Goal: Task Accomplishment & Management: Manage account settings

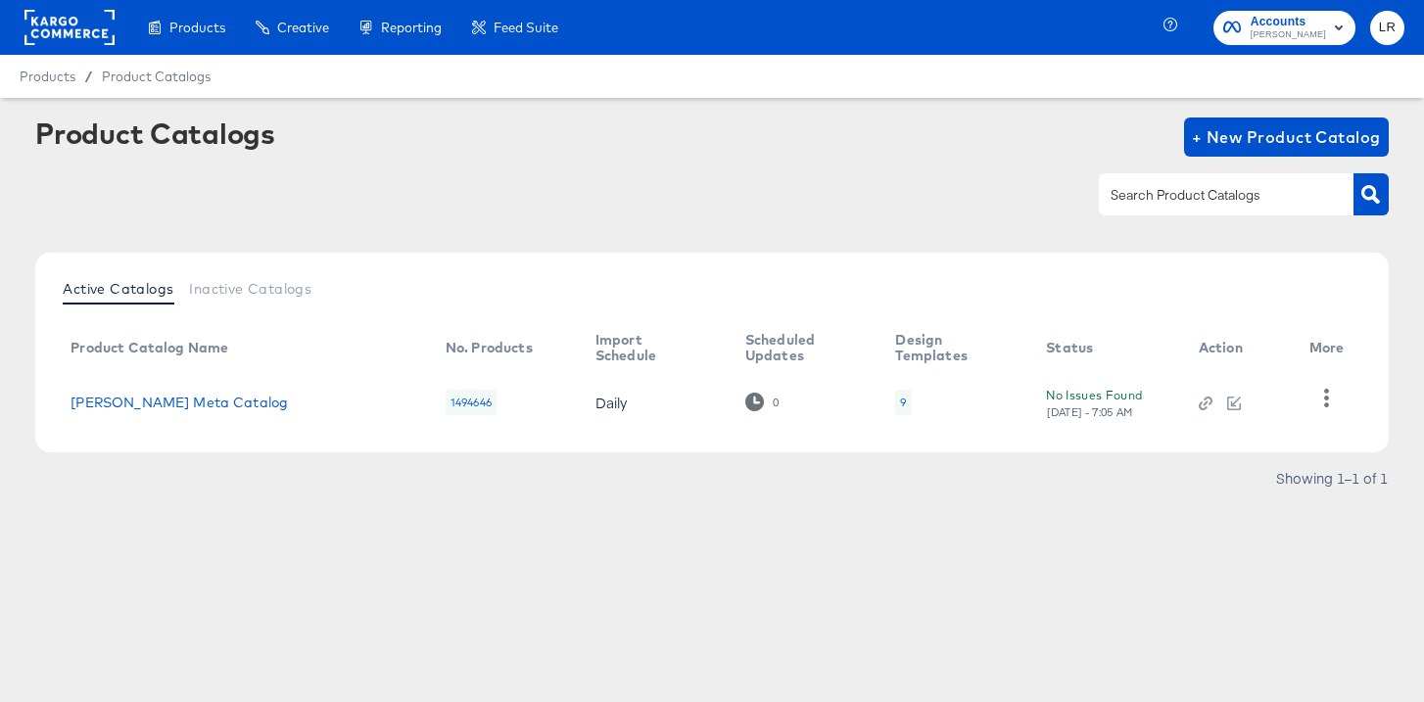
click at [71, 29] on rect at bounding box center [69, 27] width 90 height 35
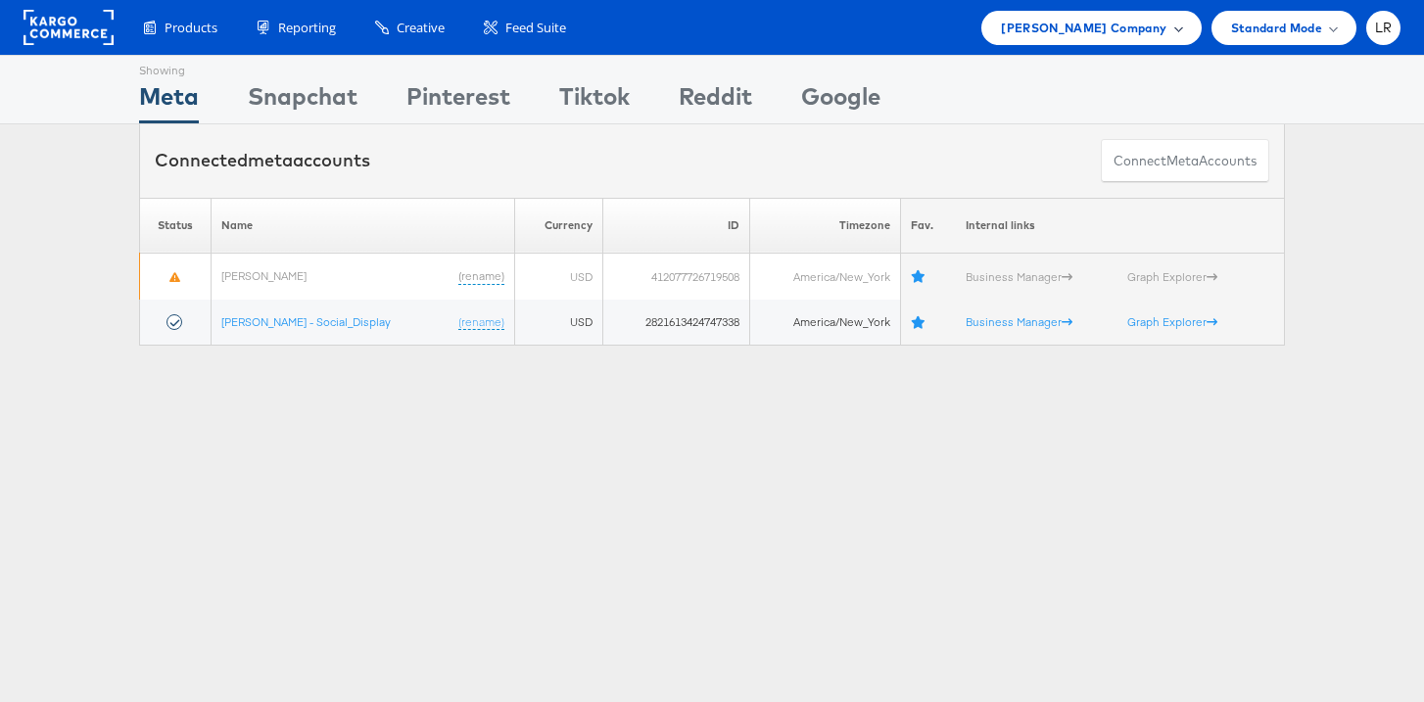
click at [1135, 28] on span "Belk Company" at bounding box center [1083, 28] width 165 height 21
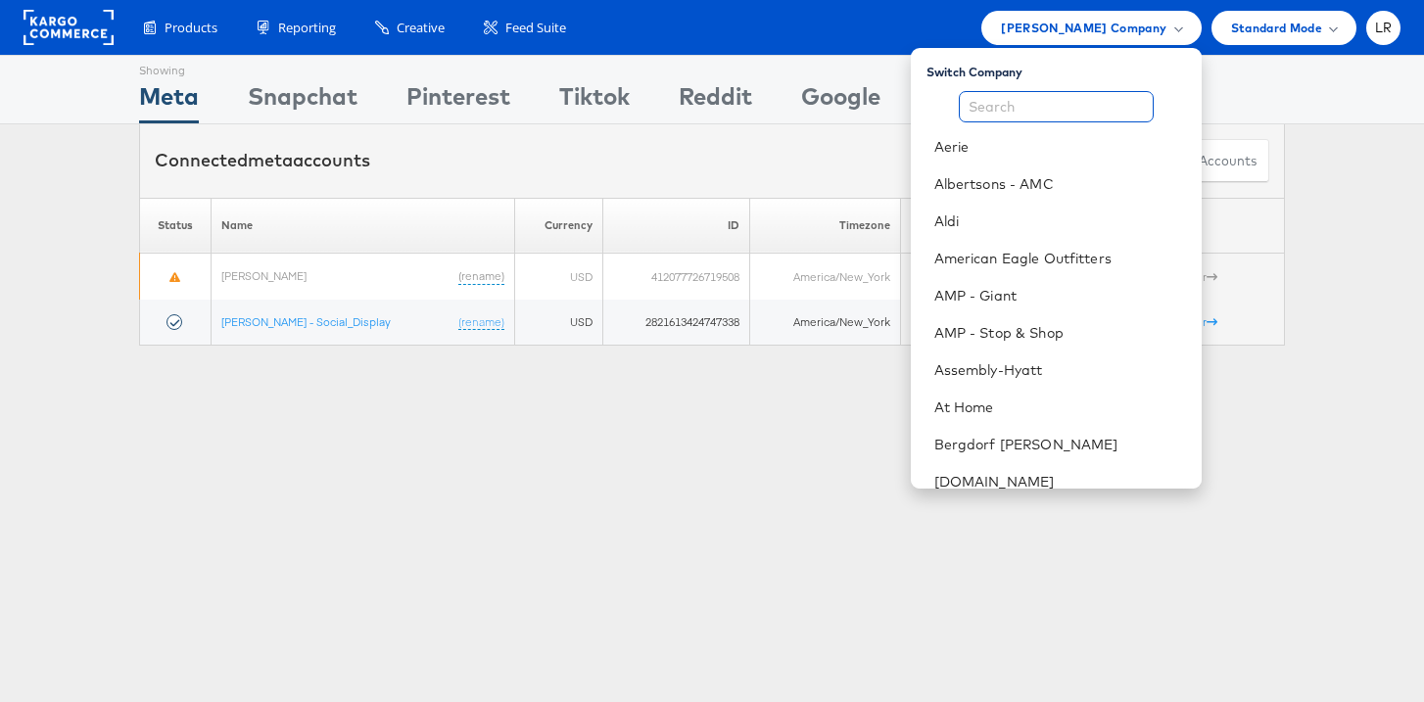
click at [1039, 102] on input "text" at bounding box center [1056, 106] width 195 height 31
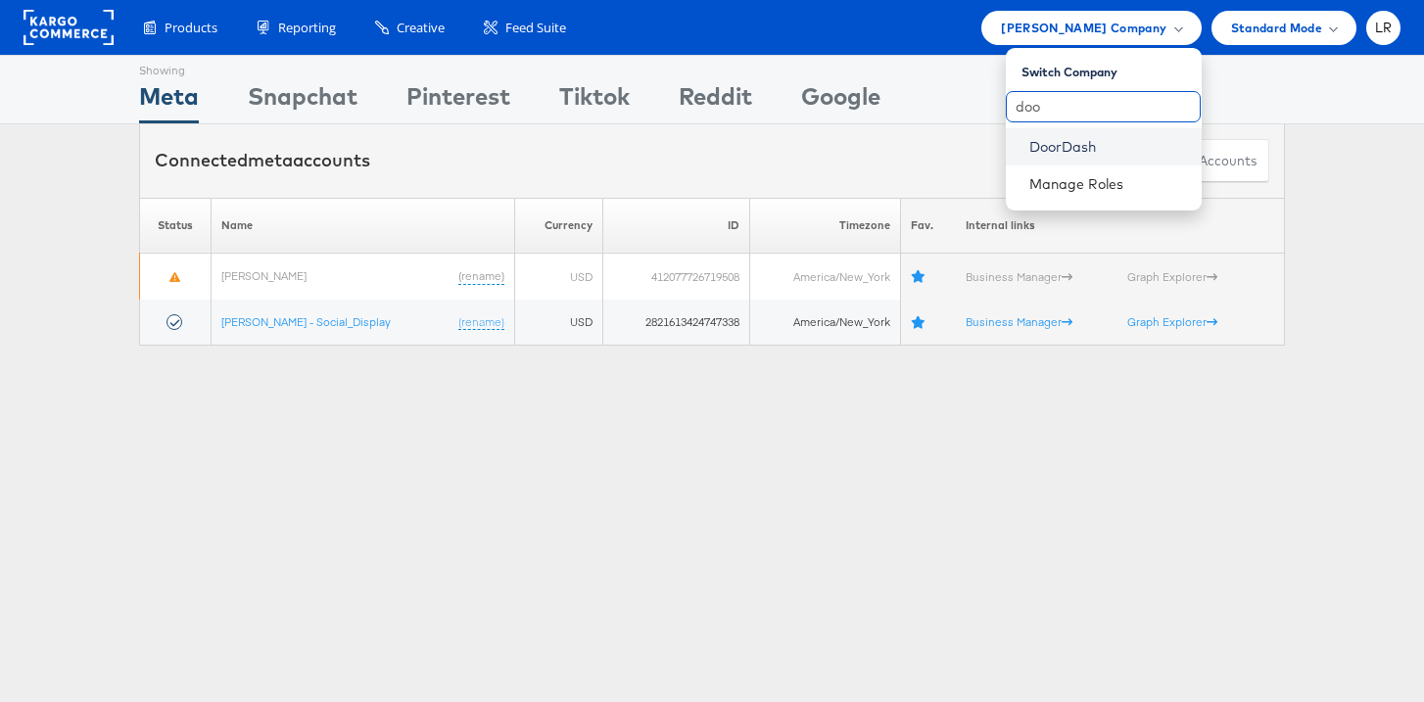
type input "doo"
click at [1036, 140] on link "DoorDash" at bounding box center [1107, 147] width 157 height 20
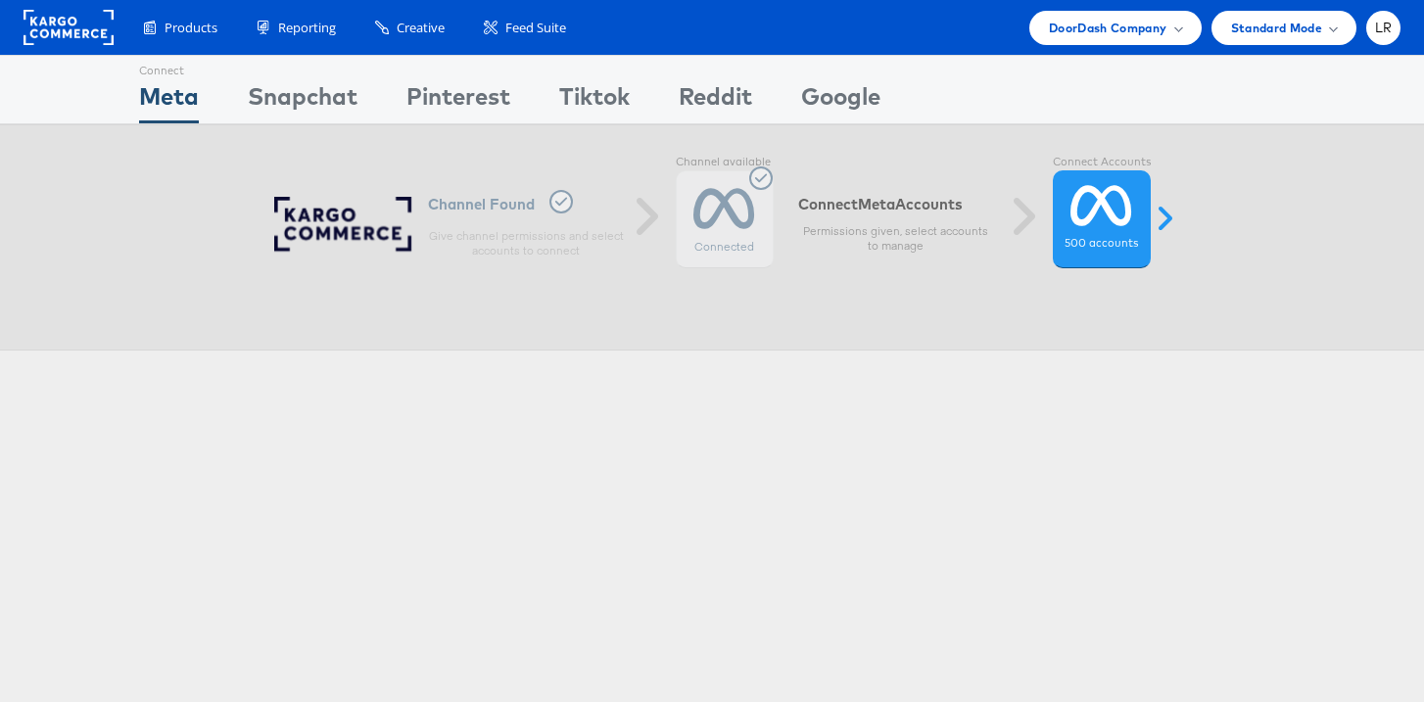
click at [752, 232] on div "Connected" at bounding box center [725, 219] width 98 height 98
click at [1090, 241] on label "500 accounts" at bounding box center [1100, 244] width 73 height 16
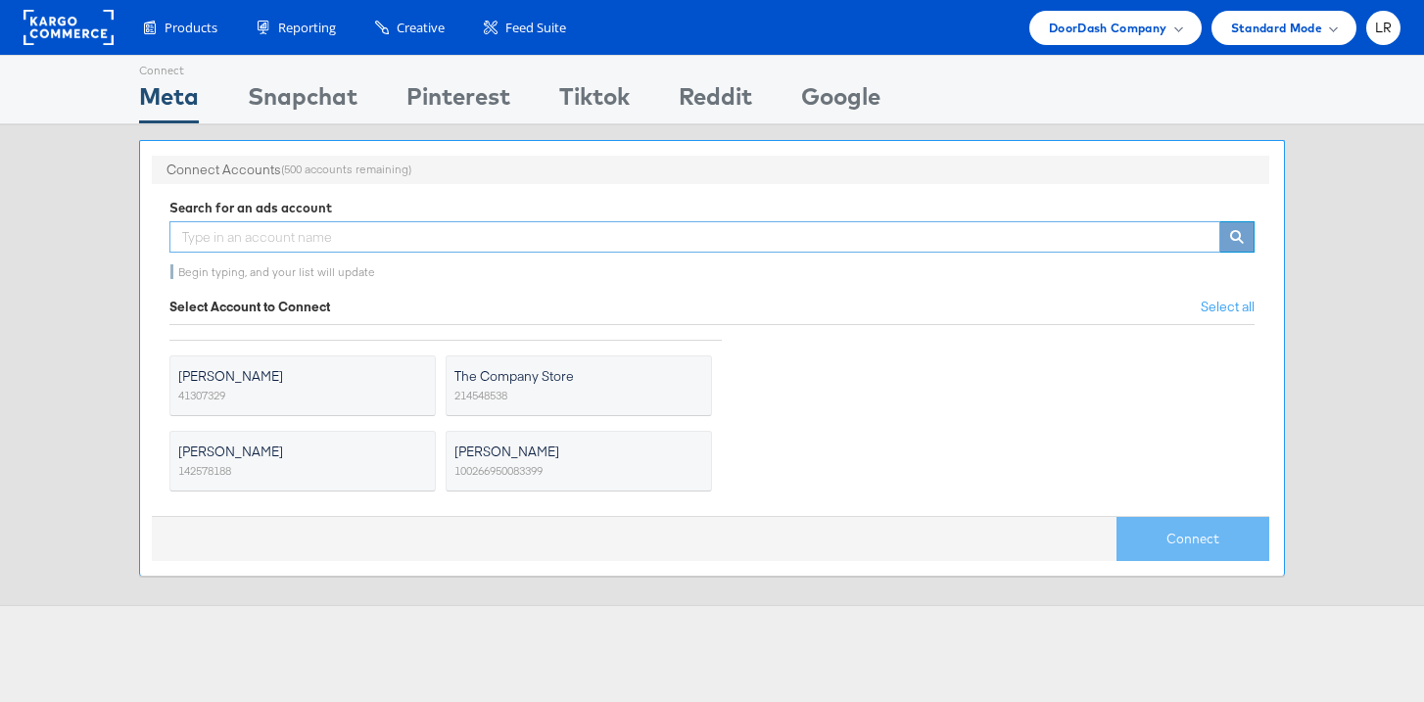
click at [384, 231] on input "text" at bounding box center [694, 236] width 1051 height 31
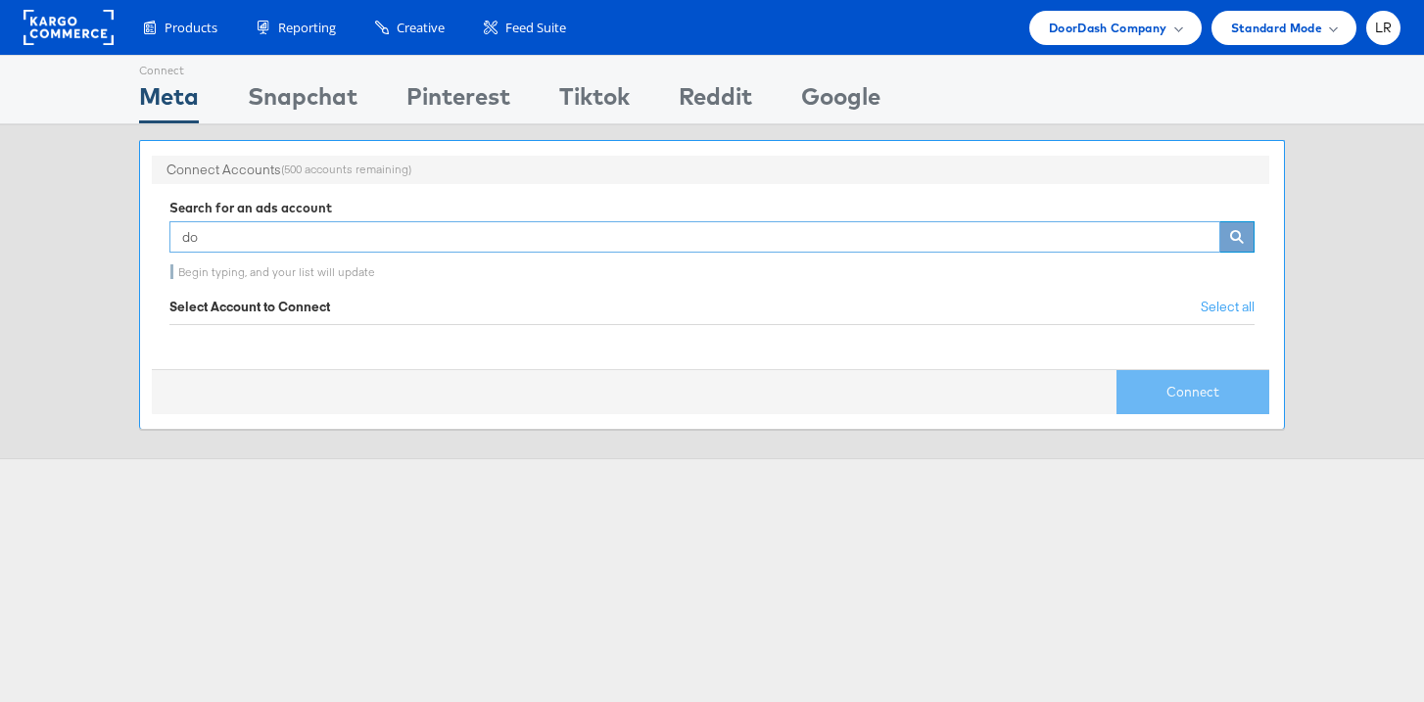
type input "d"
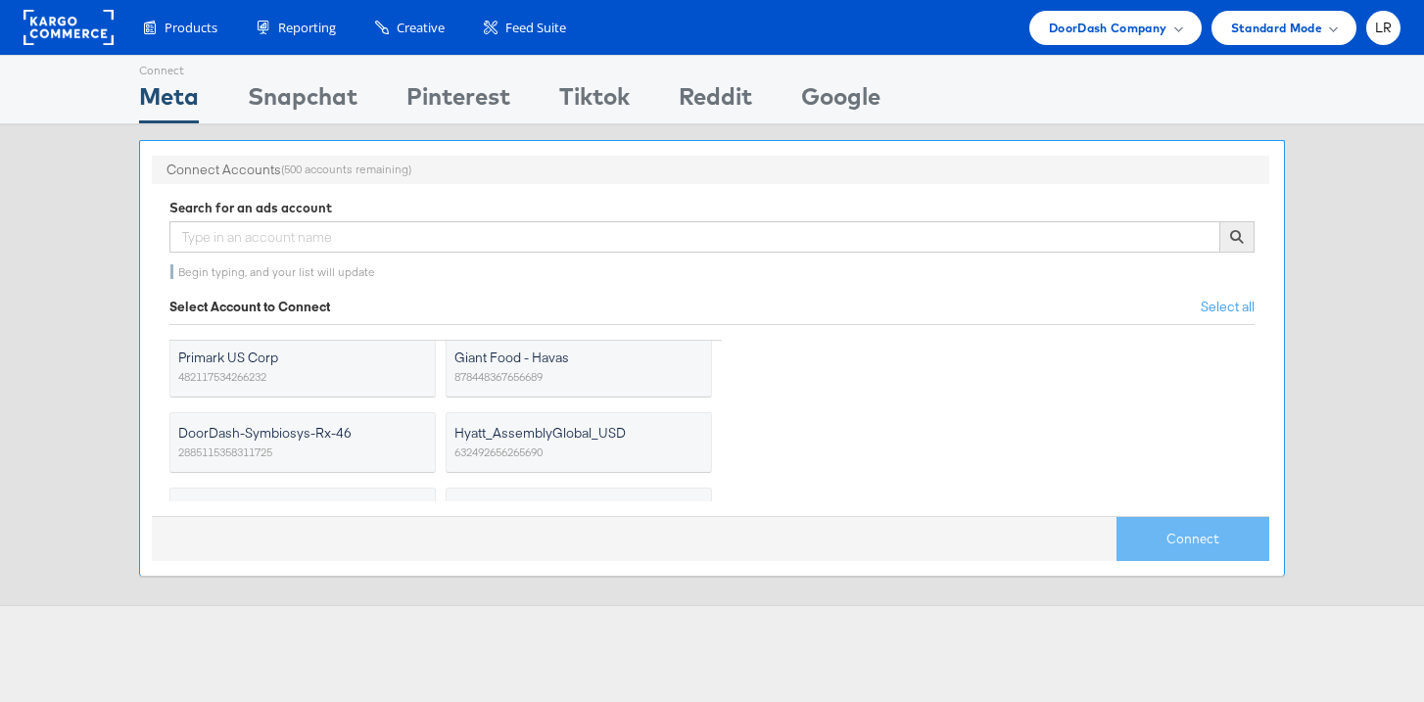
scroll to position [1301, 0]
click at [315, 443] on label "DoorDash-Symbiosys-Rx-46 2885115358311725" at bounding box center [302, 441] width 266 height 61
click at [0, 0] on input "DoorDash-Symbiosys-Rx-46 2885115358311725" at bounding box center [0, 0] width 0 height 0
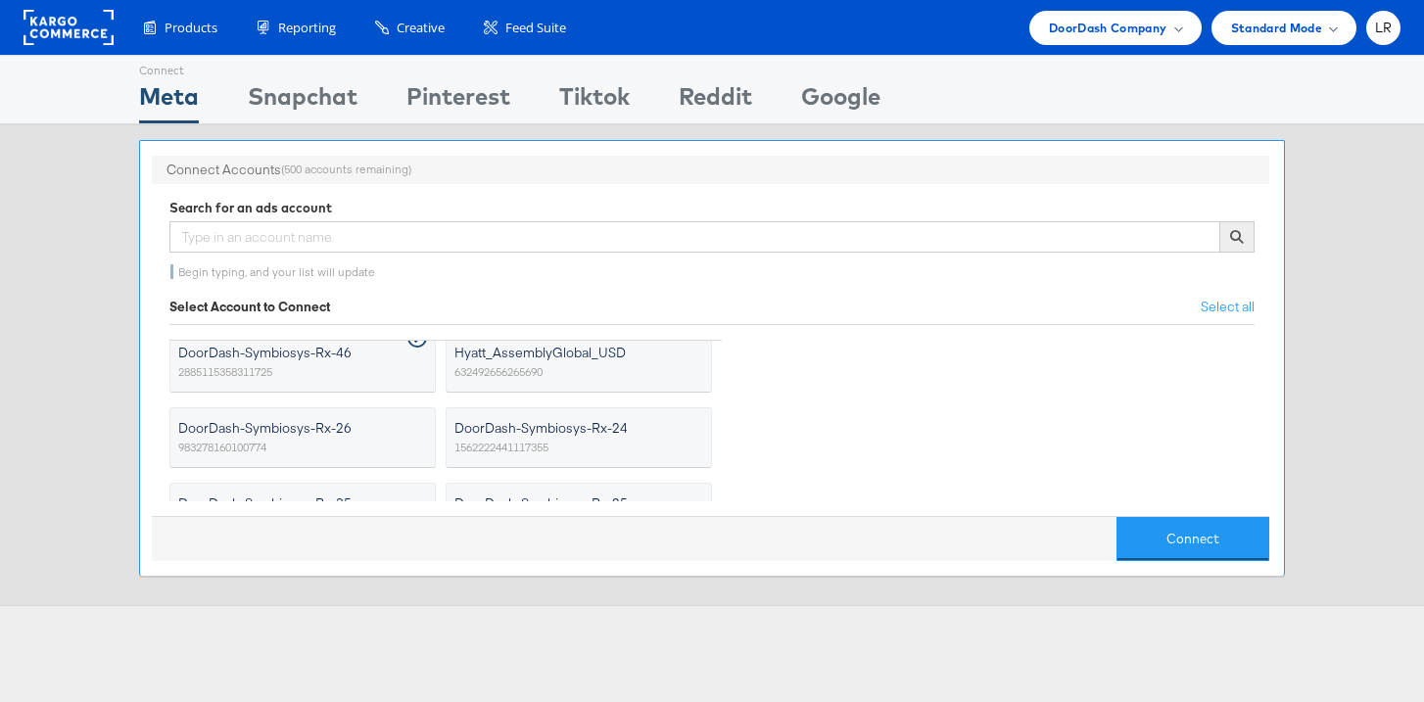
scroll to position [1357, 0]
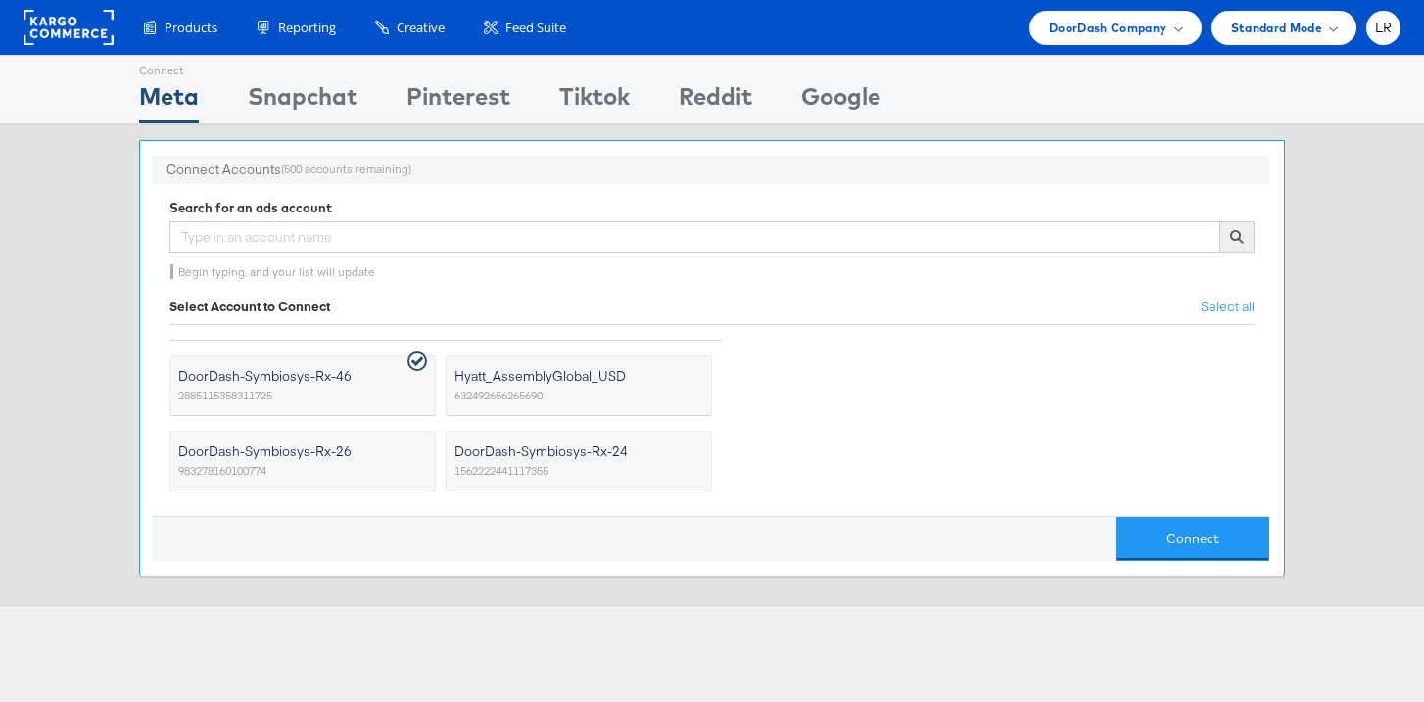
click at [398, 450] on span "DoorDash-Symbiosys-Rx-26" at bounding box center [290, 452] width 224 height 20
click at [0, 0] on input "DoorDash-Symbiosys-Rx-26 983278160100774" at bounding box center [0, 0] width 0 height 0
click at [601, 452] on span "DoorDash-Symbiosys-Rx-24" at bounding box center [566, 452] width 224 height 20
click at [0, 0] on input "DoorDash-Symbiosys-Rx-24 1562222441117355" at bounding box center [0, 0] width 0 height 0
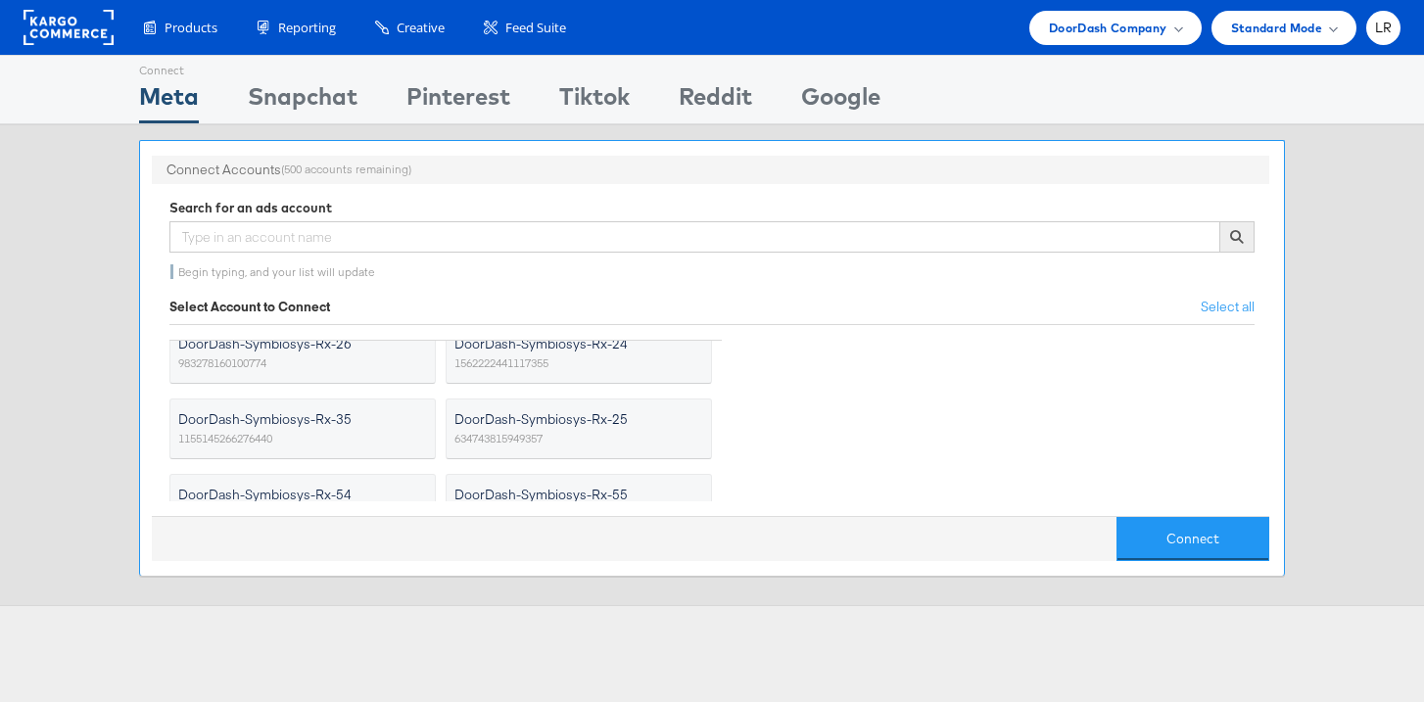
click at [377, 426] on span "DoorDash-Symbiosys-Rx-35" at bounding box center [290, 419] width 224 height 20
click at [0, 0] on input "DoorDash-Symbiosys-Rx-35 1155145266276440" at bounding box center [0, 0] width 0 height 0
click at [576, 436] on label "DoorDash-Symbiosys-Rx-25 634743815949357" at bounding box center [579, 429] width 266 height 61
click at [0, 0] on input "DoorDash-Symbiosys-Rx-25 634743815949357" at bounding box center [0, 0] width 0 height 0
click at [376, 481] on label "DoorDash-Symbiosys-Rx-54 1283332556503809" at bounding box center [302, 504] width 266 height 61
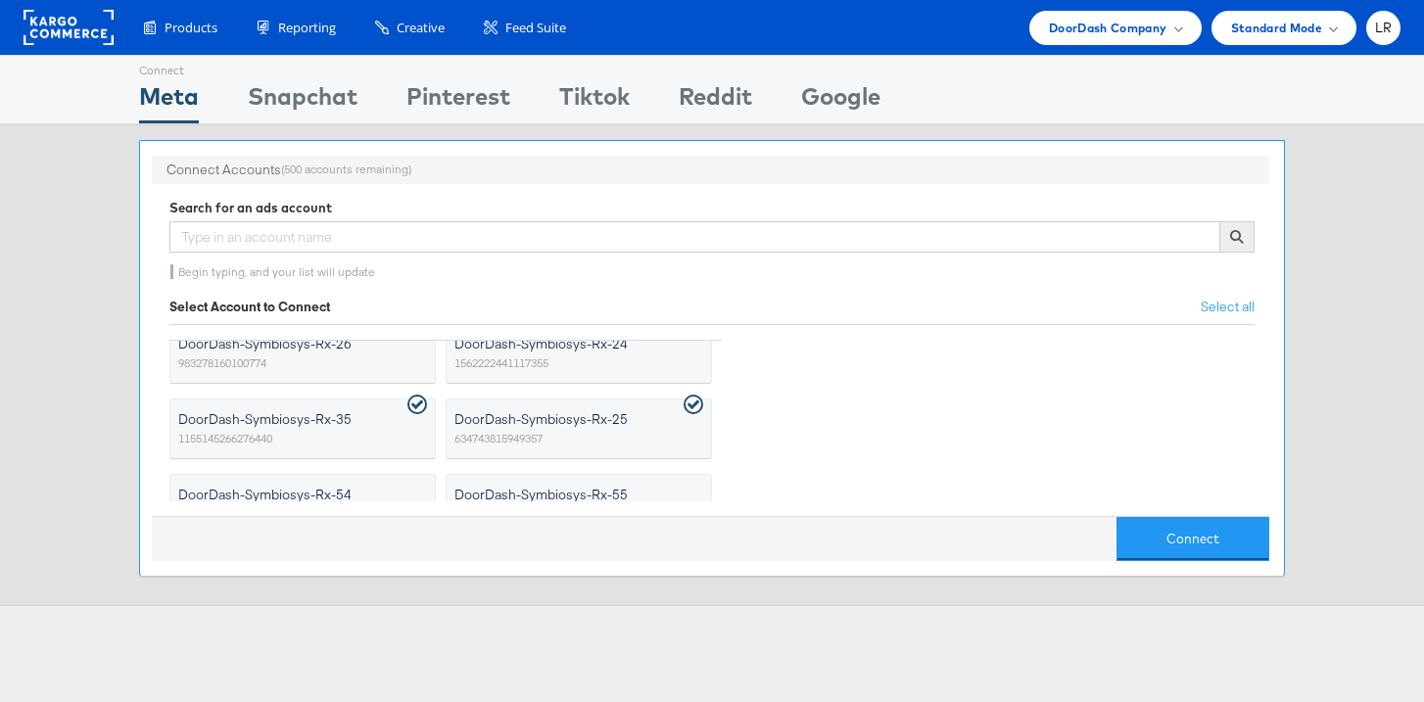
click at [0, 0] on input "DoorDash-Symbiosys-Rx-54 1283332556503809" at bounding box center [0, 0] width 0 height 0
click at [525, 493] on span "DoorDash-Symbiosys-Rx-55" at bounding box center [566, 495] width 224 height 20
click at [0, 0] on input "DoorDash-Symbiosys-Rx-55 593346863655414" at bounding box center [0, 0] width 0 height 0
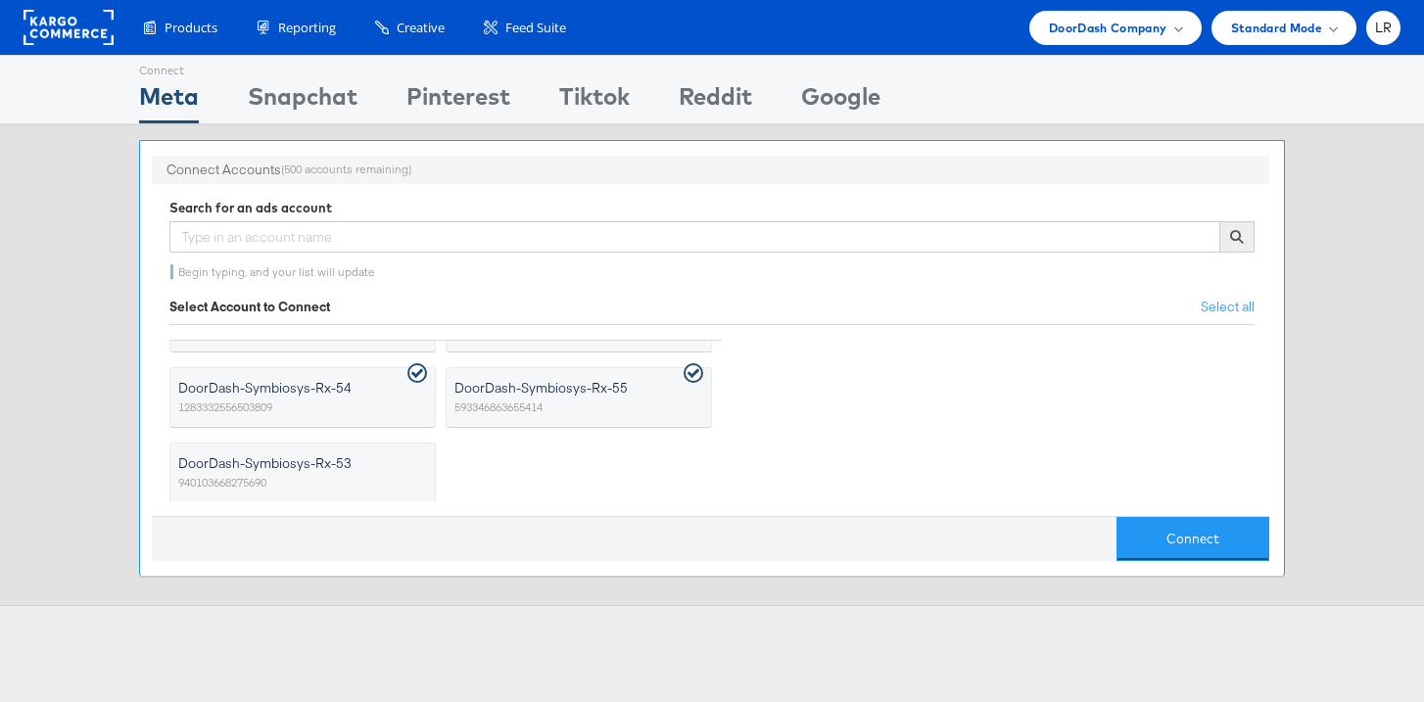
scroll to position [1587, 0]
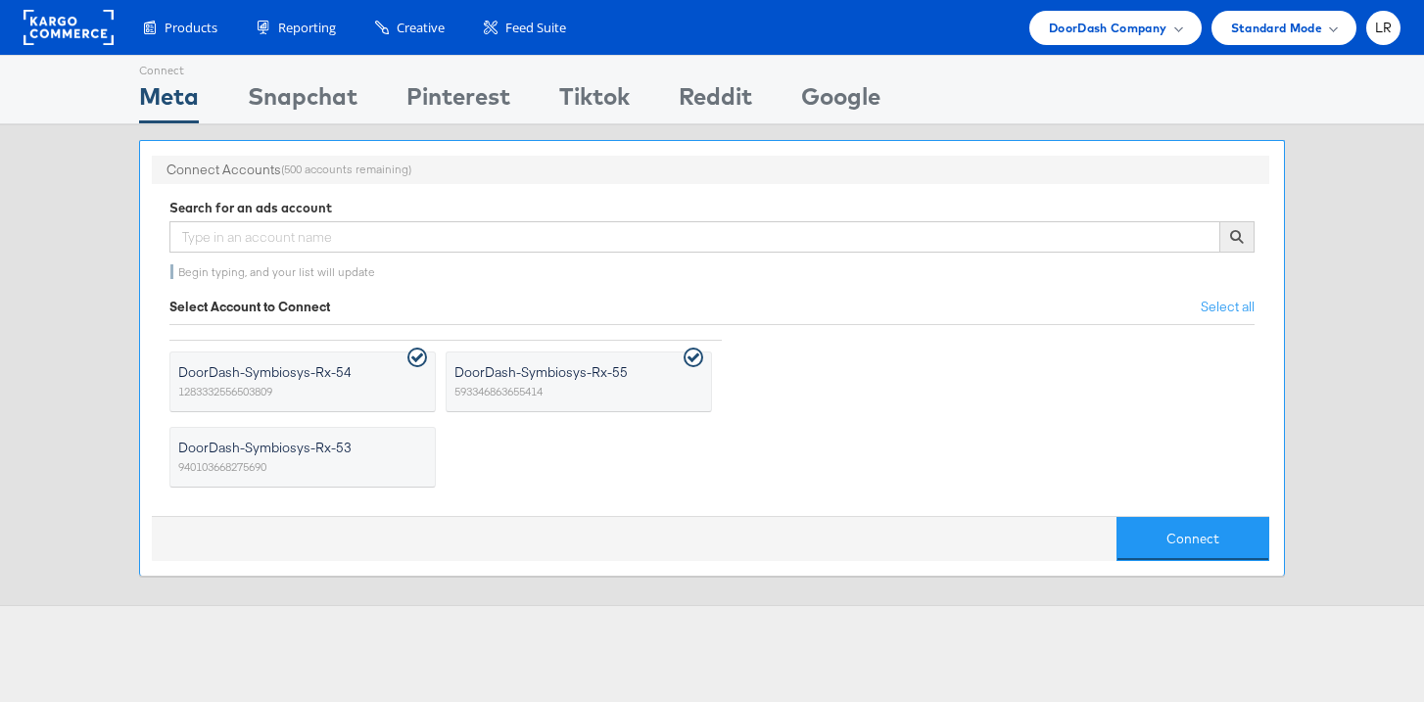
click at [345, 466] on label "DoorDash-Symbiosys-Rx-53 940103668275690" at bounding box center [302, 457] width 266 height 61
click at [0, 0] on input "DoorDash-Symbiosys-Rx-53 940103668275690" at bounding box center [0, 0] width 0 height 0
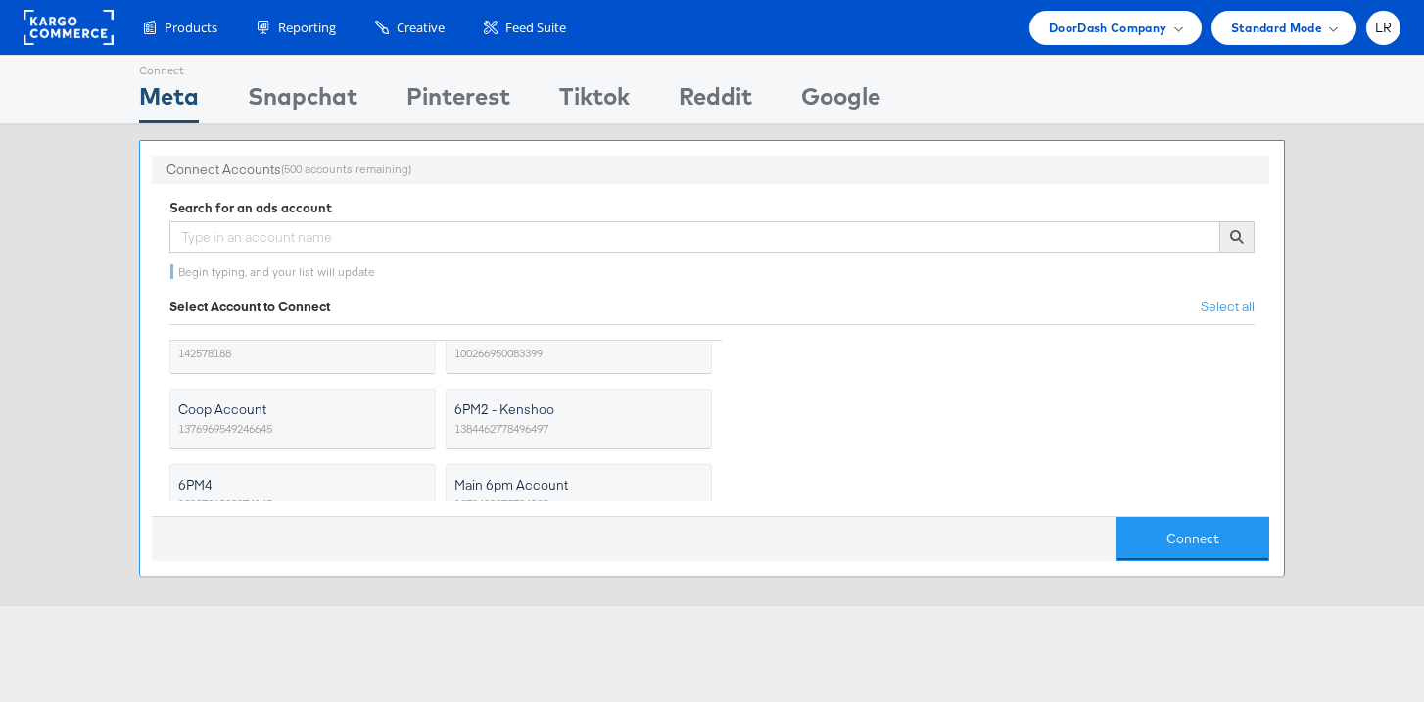
scroll to position [0, 0]
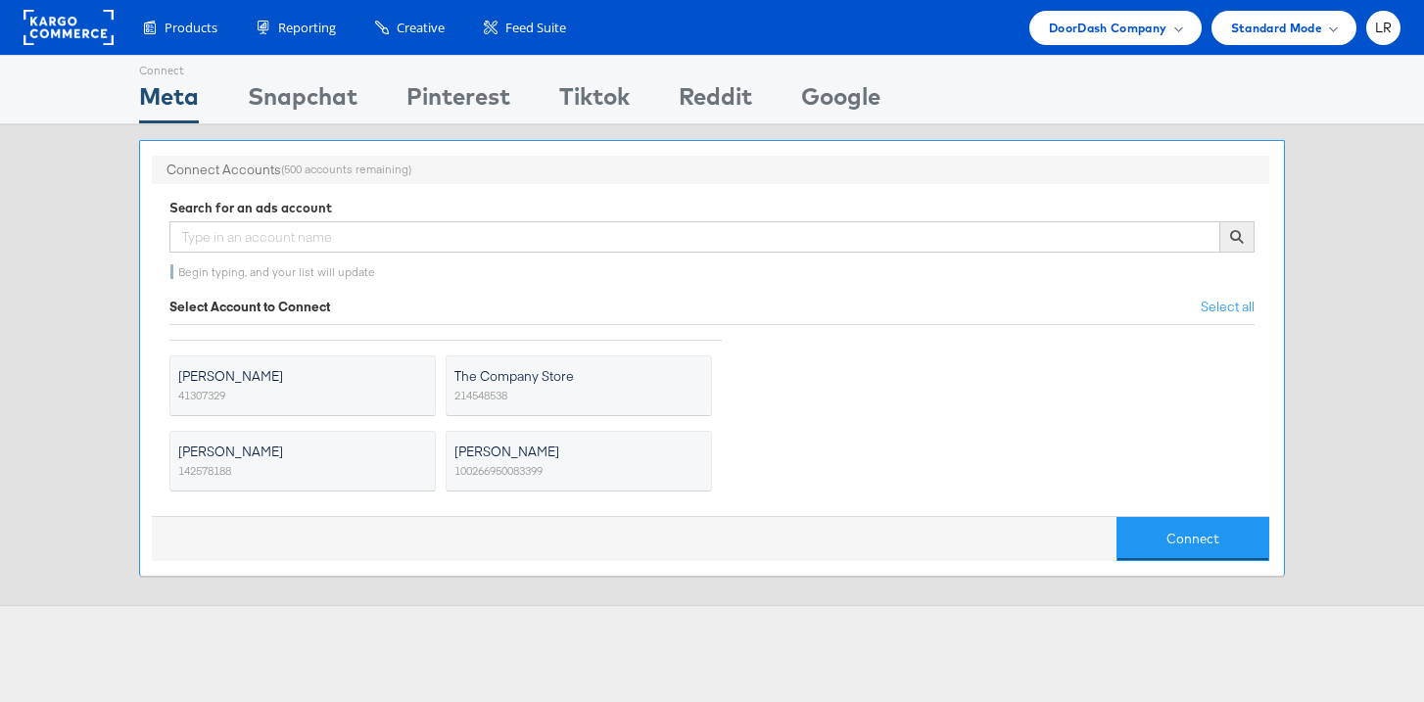
click at [739, 468] on ul "Abby Schlueter 41307329 The Company Store 214548538 Laurel Rokusek 142578188 St…" at bounding box center [711, 412] width 1085 height 177
click at [1213, 542] on button "Connect" at bounding box center [1192, 539] width 153 height 44
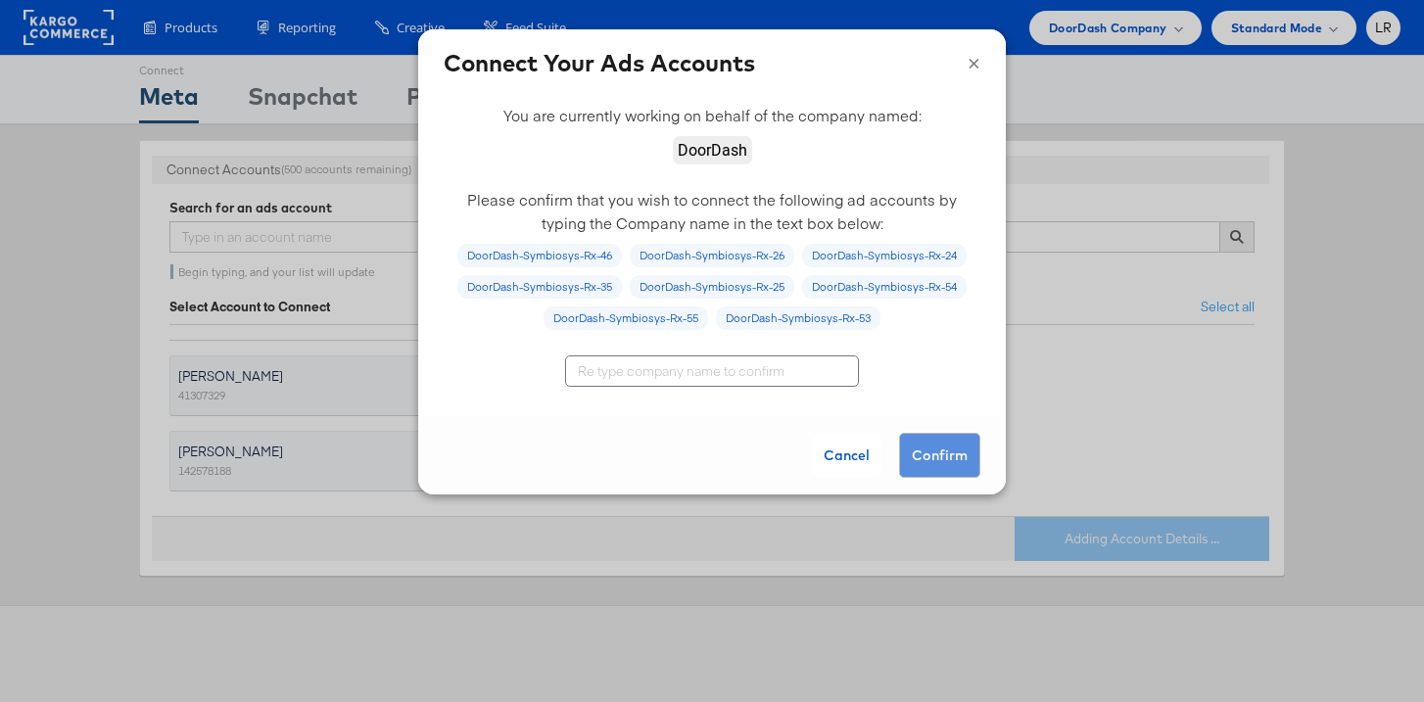
click at [1016, 436] on div "× Connect Your Ads Accounts Connecting Accounts You can connect up to a maximum…" at bounding box center [712, 351] width 1424 height 702
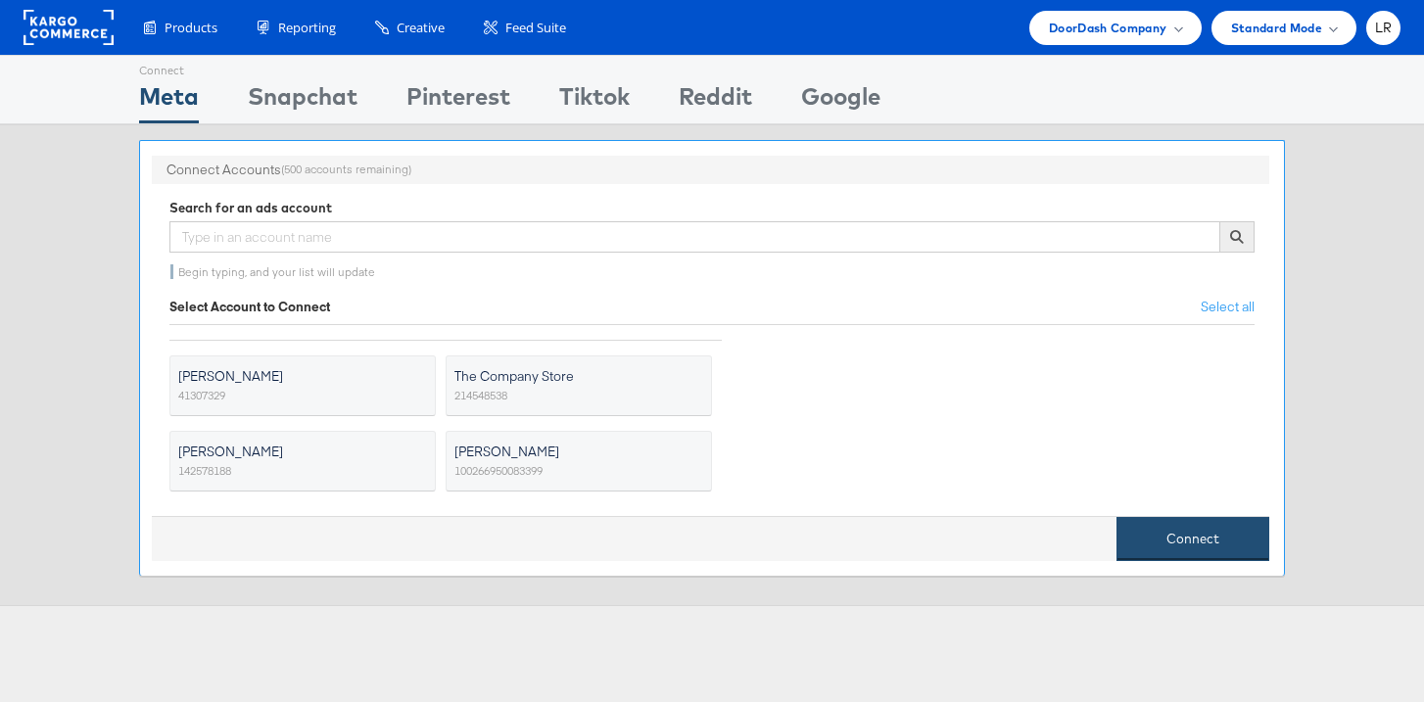
click at [1200, 549] on button "Connect" at bounding box center [1192, 539] width 153 height 44
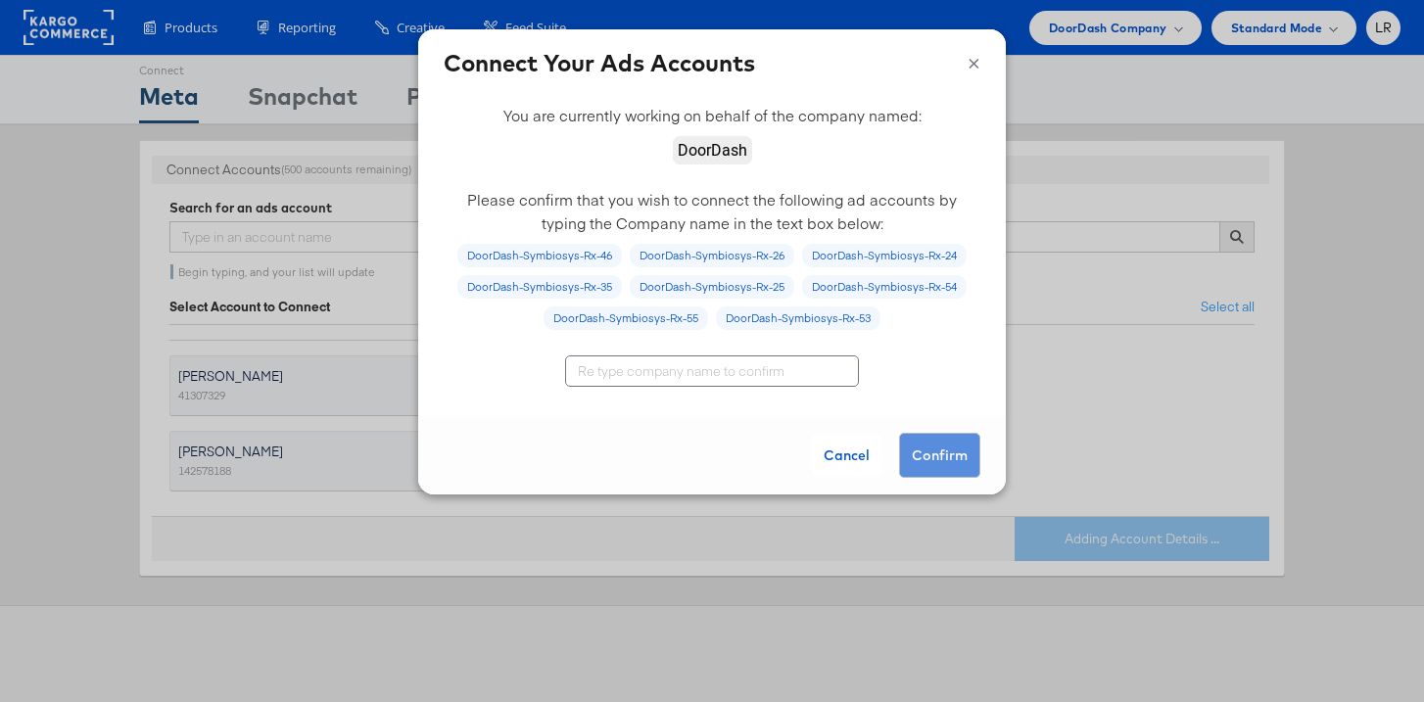
click at [945, 456] on div "Cancel Confirm" at bounding box center [712, 455] width 588 height 78
click at [765, 364] on input "text" at bounding box center [712, 370] width 294 height 31
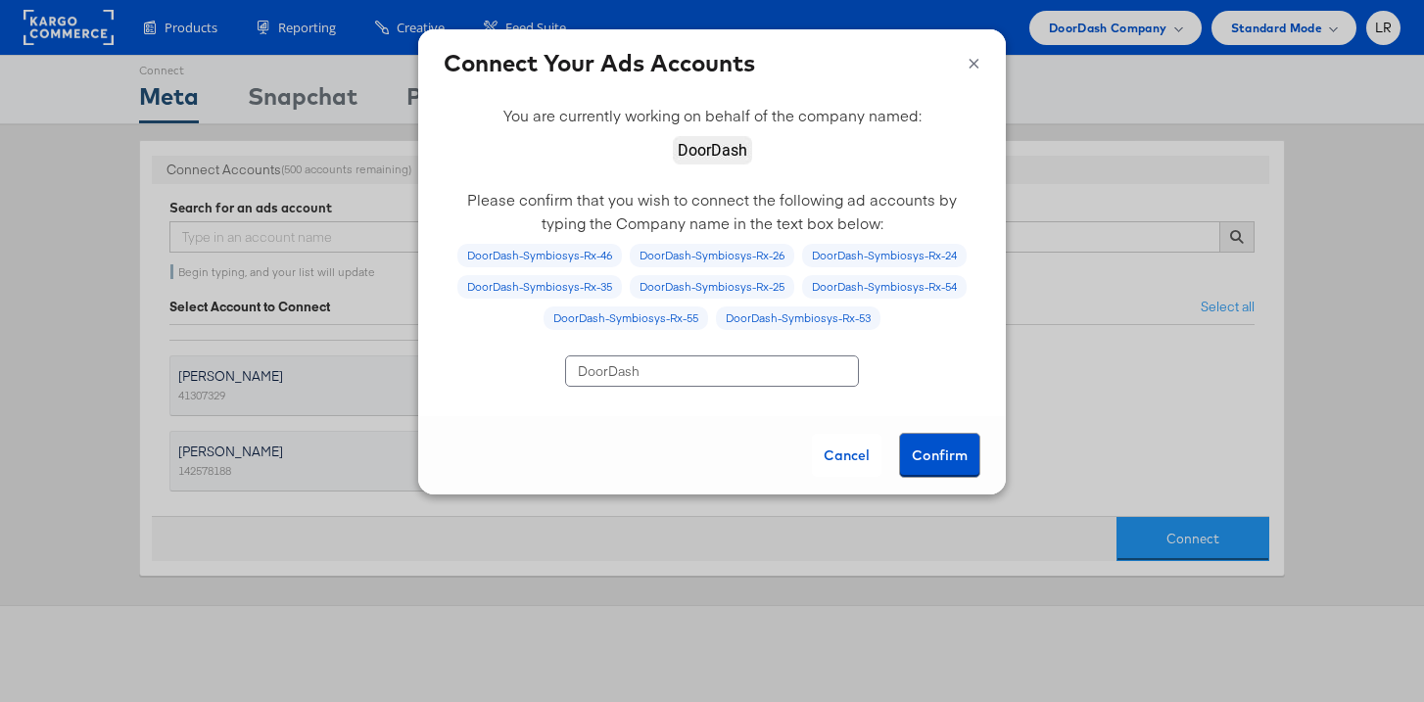
type input "DoorDash"
click at [962, 460] on button "Confirm" at bounding box center [939, 455] width 81 height 45
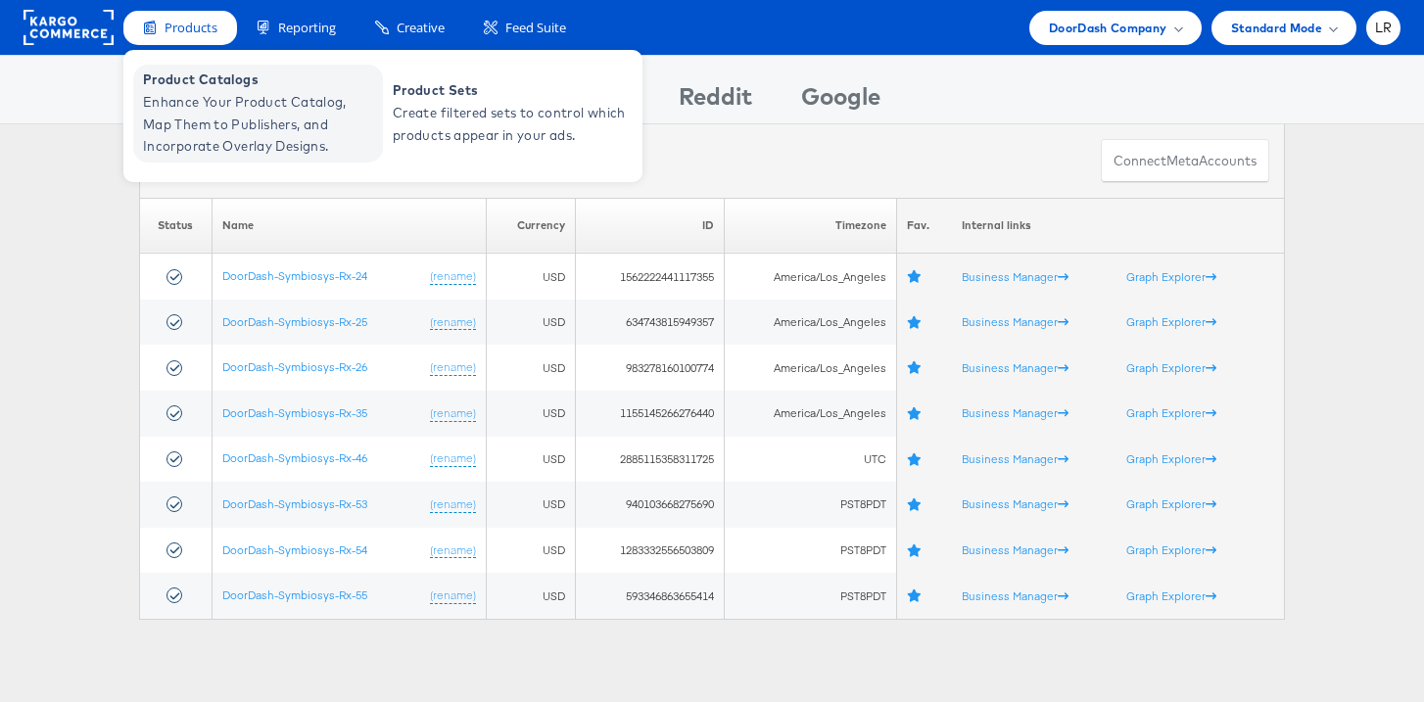
click at [228, 108] on span "Enhance Your Product Catalog, Map Them to Publishers, and Incorporate Overlay D…" at bounding box center [260, 124] width 235 height 67
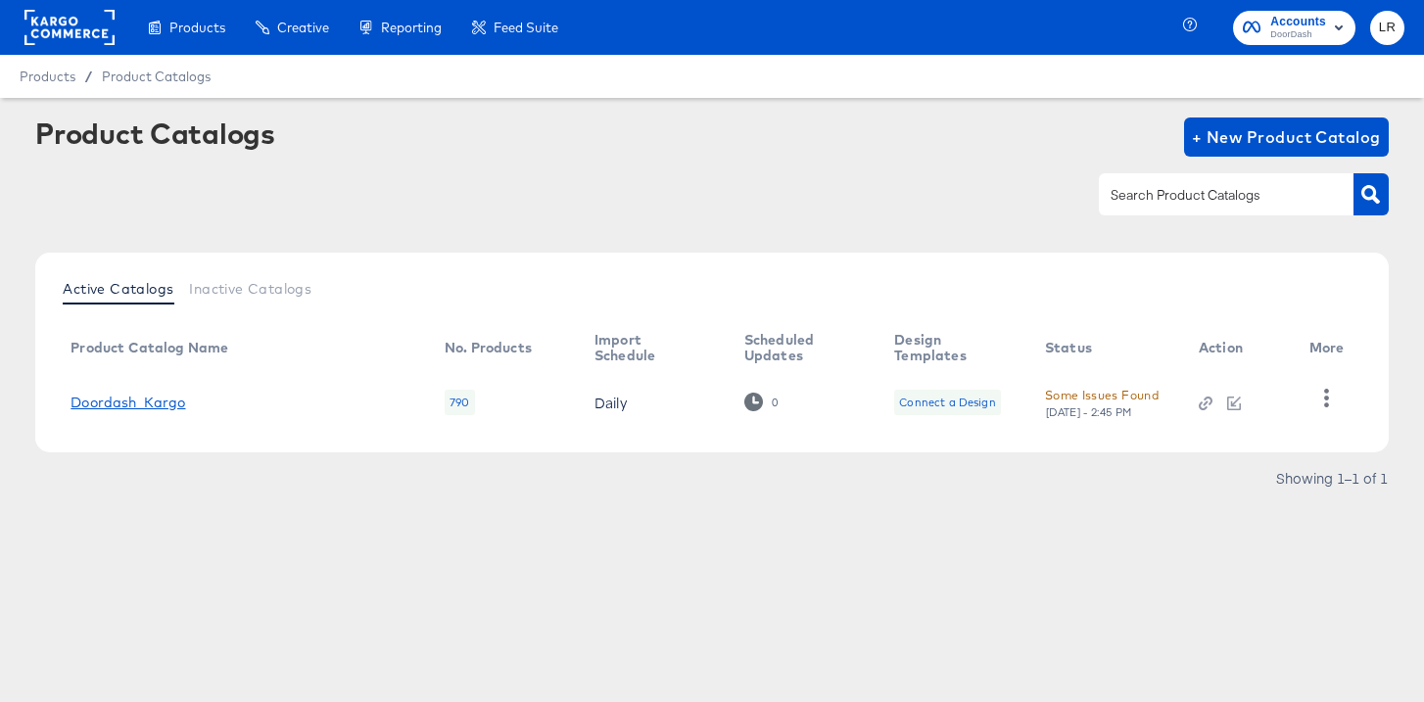
click at [172, 398] on link "Doordash_Kargo" at bounding box center [128, 403] width 115 height 16
